Goal: Task Accomplishment & Management: Manage account settings

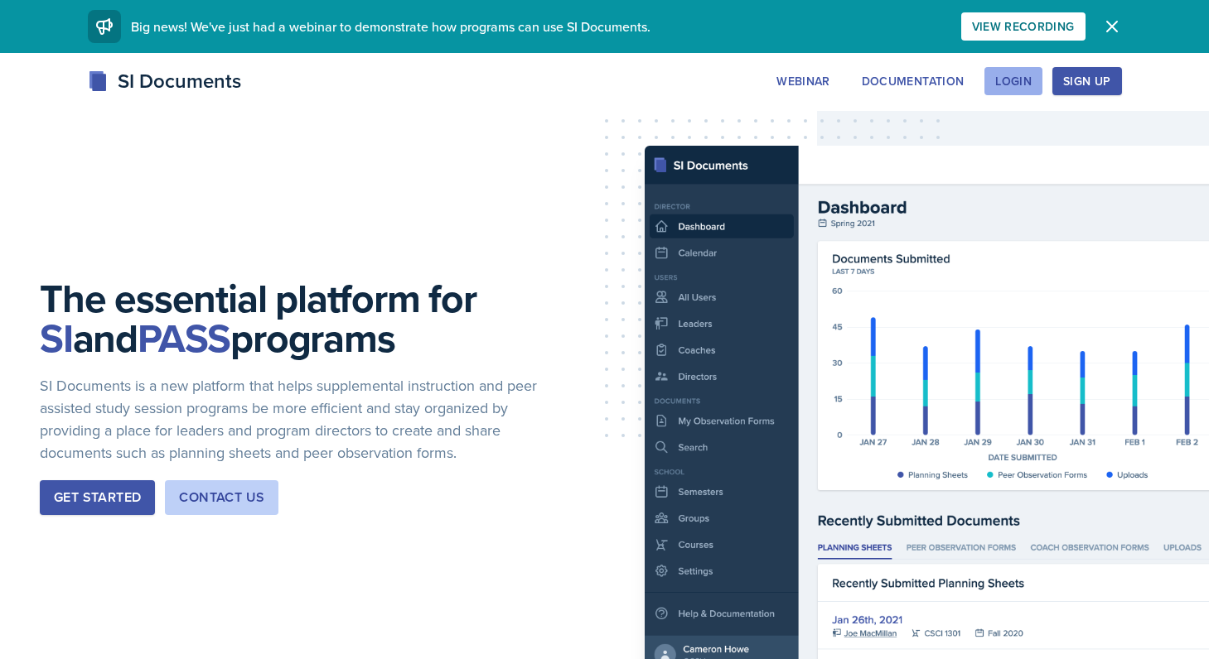
click at [1006, 84] on div "Login" at bounding box center [1013, 81] width 36 height 13
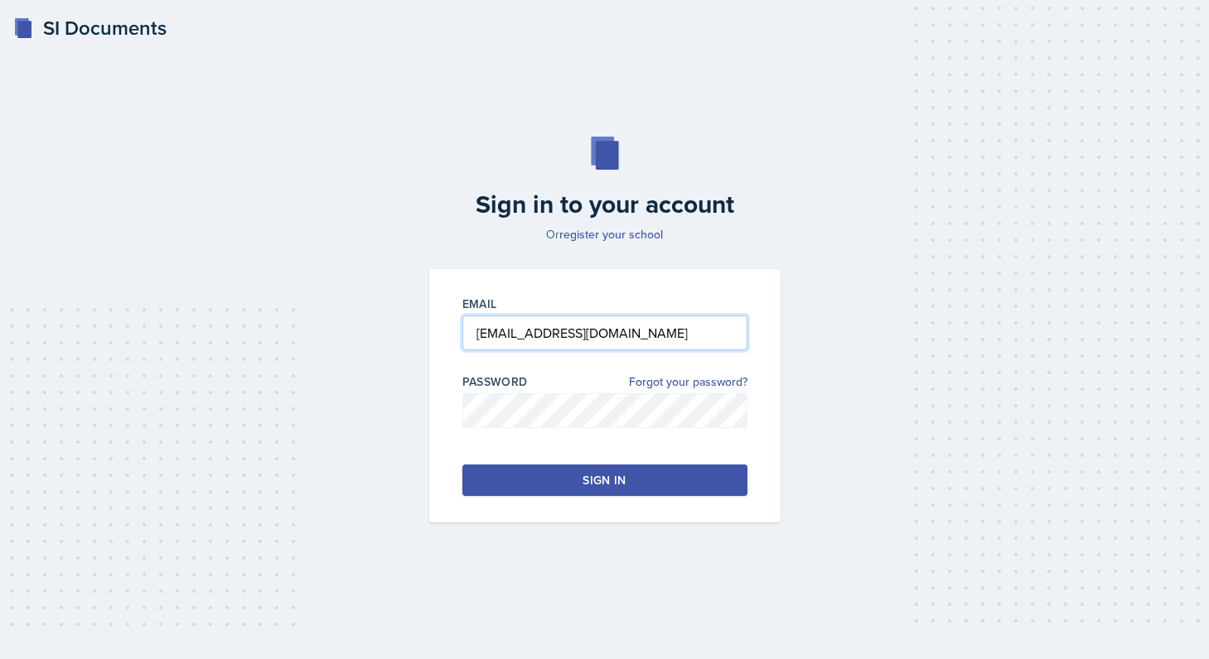
type input "[EMAIL_ADDRESS][DOMAIN_NAME]"
click at [548, 489] on button "Sign in" at bounding box center [604, 480] width 285 height 31
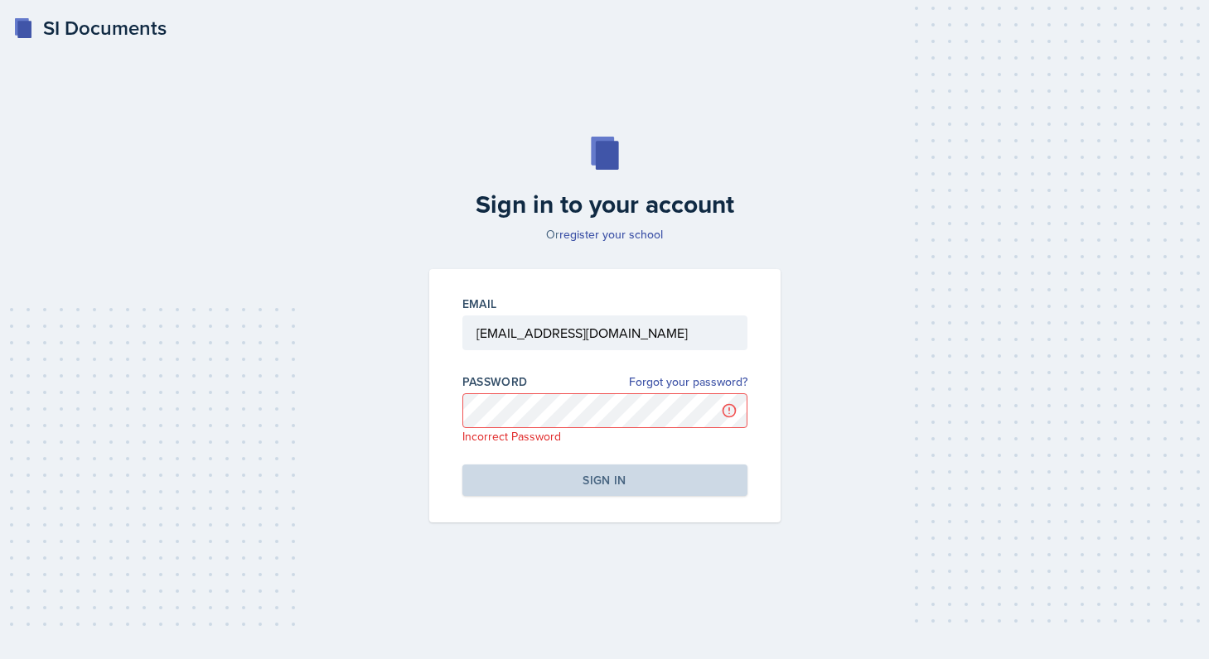
click at [861, 372] on div "Sign in to your account Or register your school Email [EMAIL_ADDRESS][DOMAIN_NA…" at bounding box center [605, 330] width 1156 height 492
click at [702, 390] on link "Forgot your password?" at bounding box center [688, 382] width 118 height 17
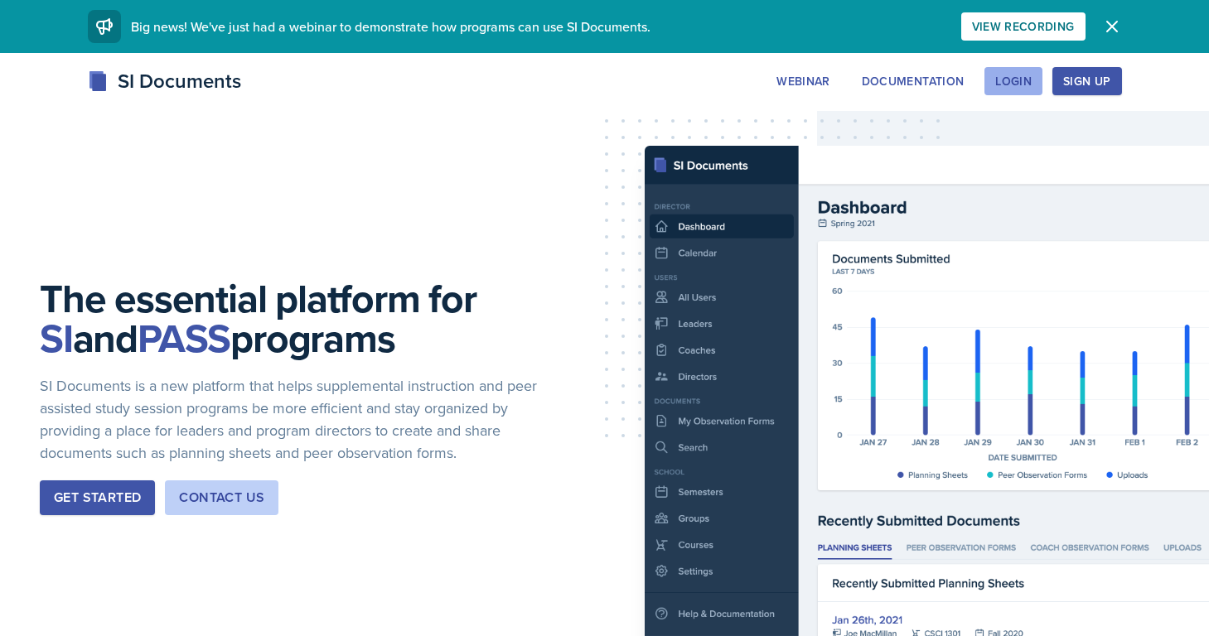
click at [1024, 79] on div "Login" at bounding box center [1013, 81] width 36 height 13
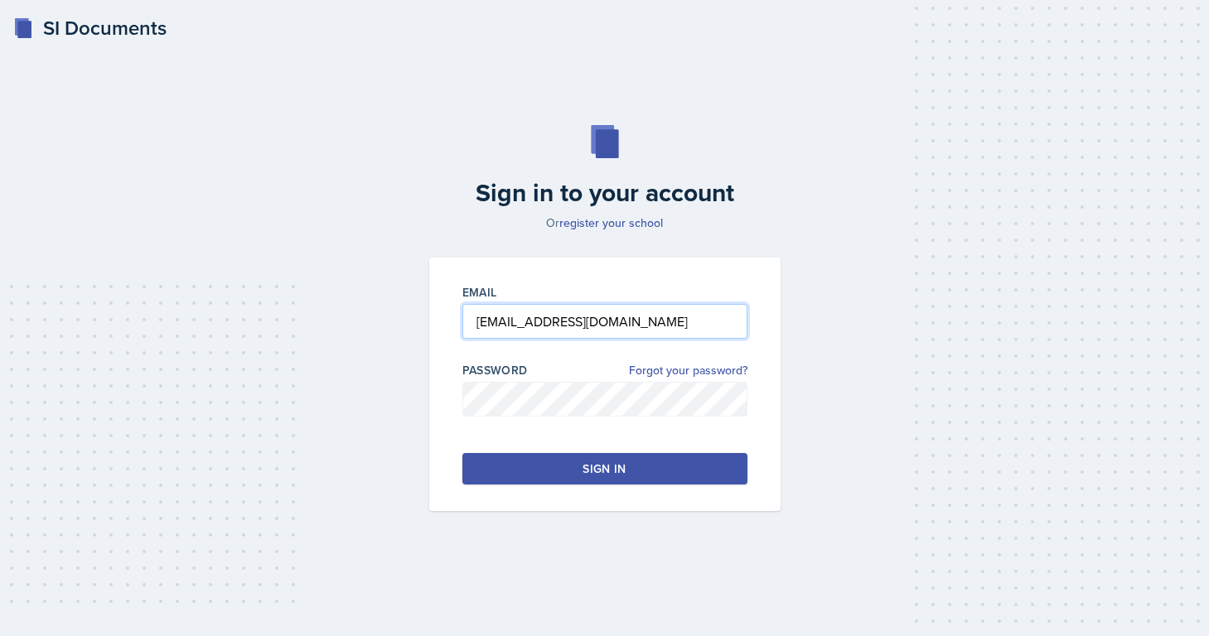
type input "[EMAIL_ADDRESS][DOMAIN_NAME]"
click at [548, 468] on button "Sign in" at bounding box center [604, 468] width 285 height 31
